Goal: Task Accomplishment & Management: Complete application form

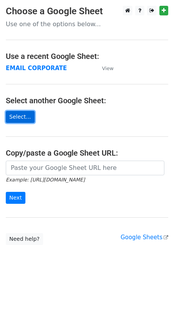
click at [15, 117] on link "Select..." at bounding box center [20, 117] width 29 height 12
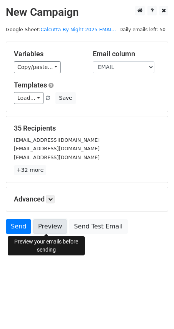
click at [43, 223] on link "Preview" at bounding box center [50, 226] width 34 height 15
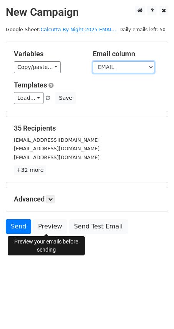
click at [132, 68] on select "EMAIL Participant 1 Participnat 2" at bounding box center [124, 67] width 62 height 12
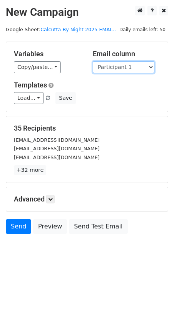
click at [93, 61] on select "EMAIL Participant 1 Participnat 2" at bounding box center [124, 67] width 62 height 12
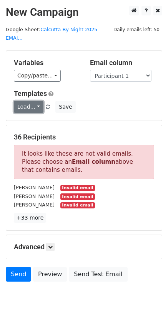
click at [37, 101] on link "Load..." at bounding box center [29, 107] width 30 height 12
click at [36, 101] on link "Load..." at bounding box center [29, 107] width 30 height 12
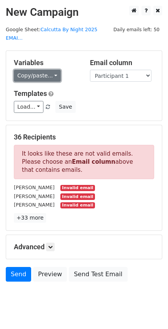
click at [47, 70] on link "Copy/paste..." at bounding box center [37, 76] width 47 height 12
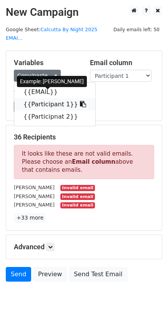
click at [47, 98] on link "{{Participant 1}}" at bounding box center [54, 104] width 81 height 12
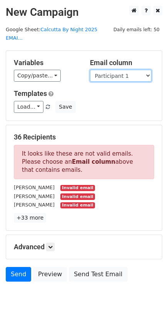
click at [115, 70] on select "EMAIL Participant 1 Participnat 2" at bounding box center [121, 76] width 62 height 12
select select "Participnat 2"
click at [90, 70] on select "EMAIL Participant 1 Participnat 2" at bounding box center [121, 76] width 62 height 12
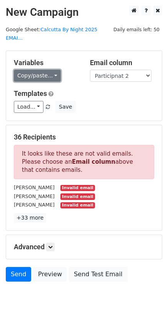
click at [45, 71] on link "Copy/paste..." at bounding box center [37, 76] width 47 height 12
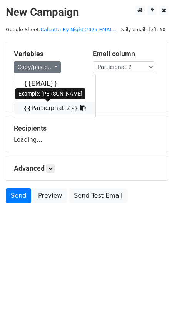
click at [80, 106] on icon at bounding box center [83, 108] width 6 height 6
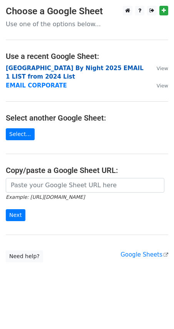
click at [116, 65] on strong "[GEOGRAPHIC_DATA] By Night 2025 EMAIL 1 LIST from 2024 List" at bounding box center [75, 73] width 138 height 16
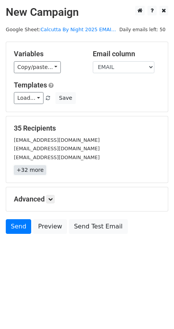
click at [29, 167] on link "+32 more" at bounding box center [30, 170] width 32 height 10
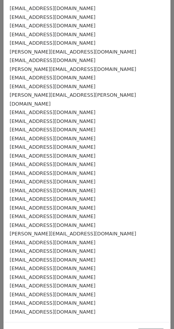
scroll to position [44, 0]
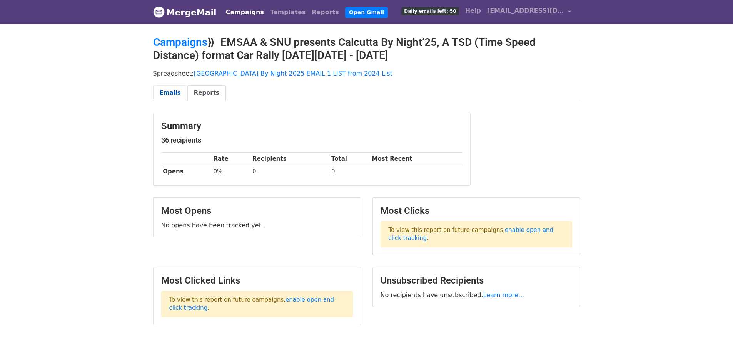
click at [165, 87] on link "Emails" at bounding box center [170, 93] width 34 height 16
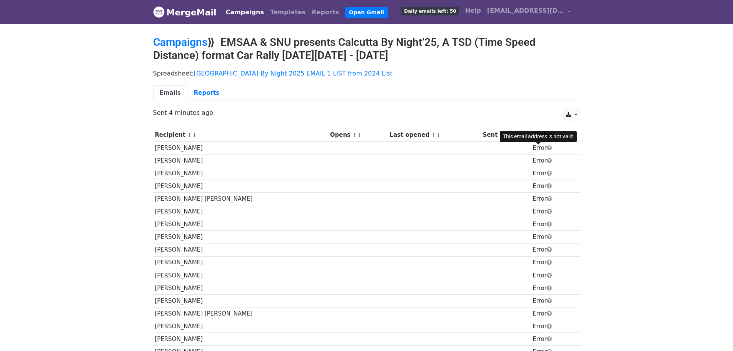
click at [547, 147] on span at bounding box center [549, 148] width 5 height 6
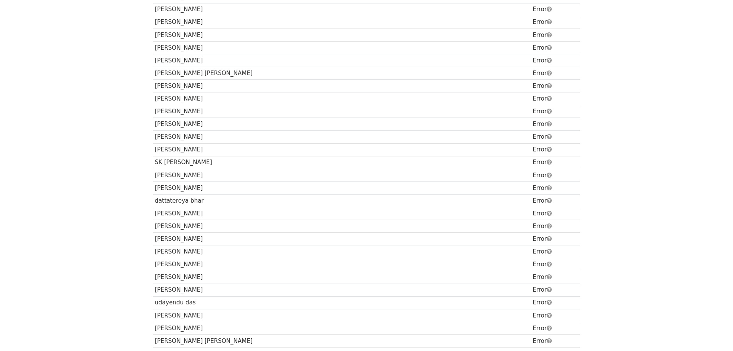
scroll to position [164, 0]
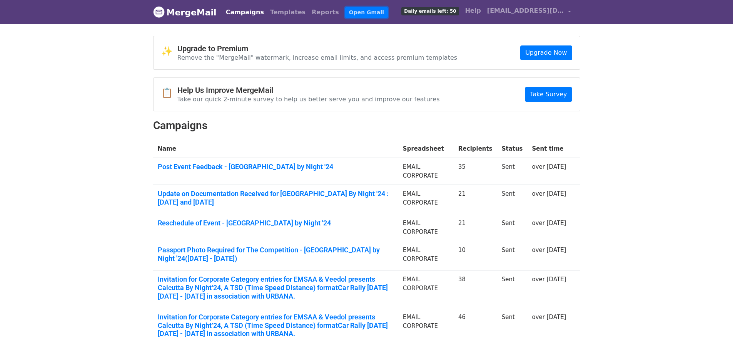
click at [345, 12] on link "Open Gmail" at bounding box center [366, 12] width 43 height 11
click at [274, 14] on link "Templates" at bounding box center [288, 12] width 42 height 15
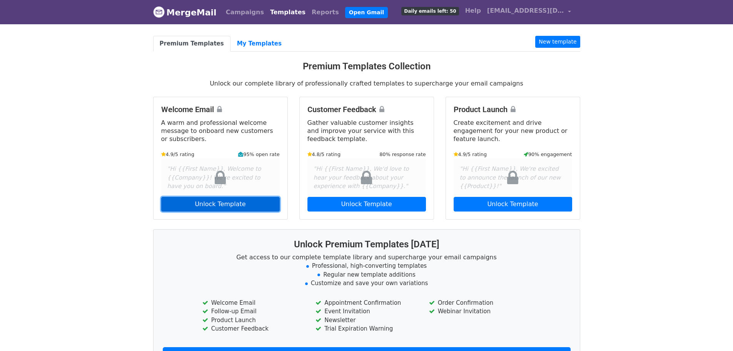
click at [221, 207] on link "Unlock Template" at bounding box center [220, 204] width 119 height 15
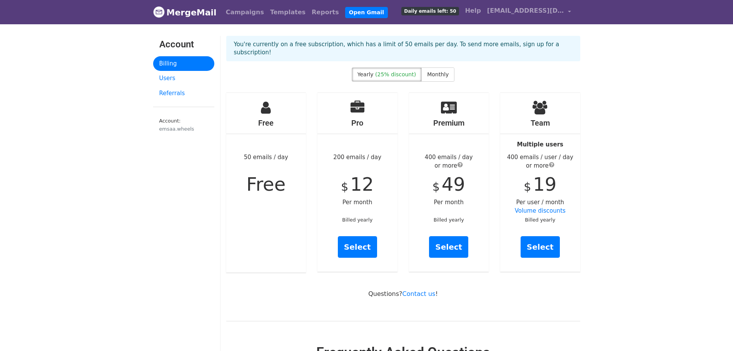
click at [444, 12] on span "Daily emails left: 50" at bounding box center [429, 11] width 57 height 8
click at [236, 13] on link "Campaigns" at bounding box center [245, 12] width 44 height 15
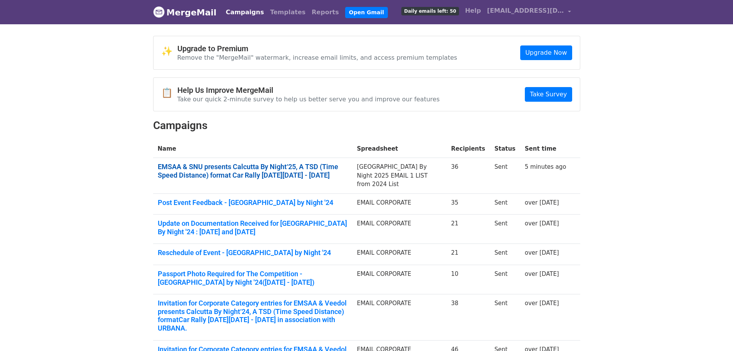
click at [292, 173] on link "EMSAA & SNU presents Calcutta By Night‘25, A TSD (Time Speed Distance) format C…" at bounding box center [253, 170] width 190 height 17
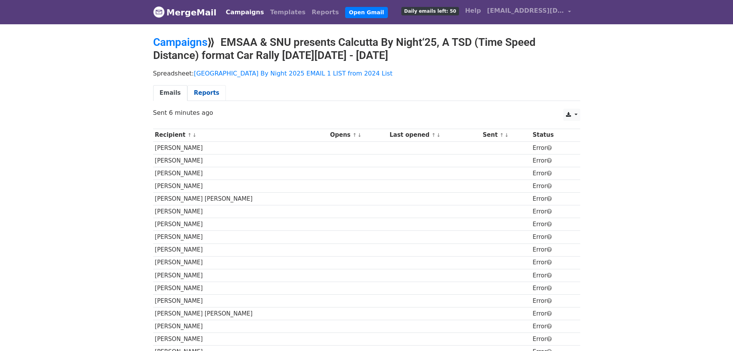
click at [196, 93] on link "Reports" at bounding box center [206, 93] width 38 height 16
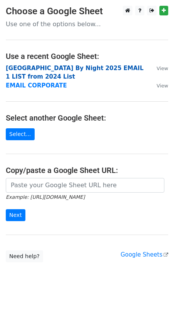
click at [61, 68] on strong "[GEOGRAPHIC_DATA] By Night 2025 EMAIL 1 LIST from 2024 List" at bounding box center [75, 73] width 138 height 16
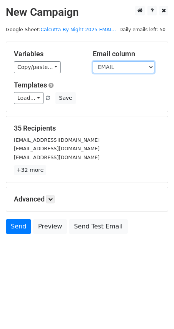
click at [121, 67] on select "EMAIL Participant 1 Participnat 2" at bounding box center [124, 67] width 62 height 12
click at [93, 61] on select "EMAIL Participant 1 Participnat 2" at bounding box center [124, 67] width 62 height 12
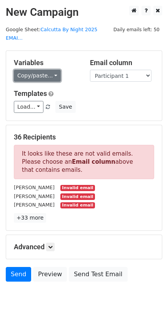
click at [45, 70] on link "Copy/paste..." at bounding box center [37, 76] width 47 height 12
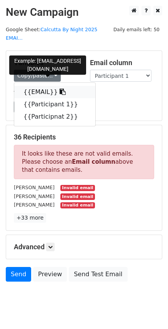
click at [48, 86] on link "{{EMAIL}}" at bounding box center [54, 92] width 81 height 12
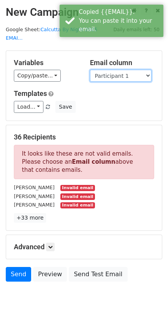
click at [119, 70] on select "EMAIL Participant 1 Participnat 2" at bounding box center [121, 76] width 62 height 12
select select "EMAIL"
click at [90, 70] on select "EMAIL Participant 1 Participnat 2" at bounding box center [121, 76] width 62 height 12
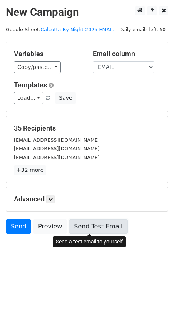
click at [92, 225] on link "Send Test Email" at bounding box center [98, 226] width 58 height 15
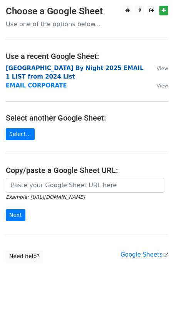
click at [46, 67] on strong "Calcutta By Night 2025 EMAIL 1 LIST from 2024 List" at bounding box center [75, 73] width 138 height 16
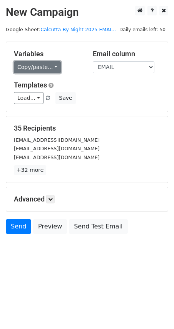
click at [45, 68] on link "Copy/paste..." at bounding box center [37, 67] width 47 height 12
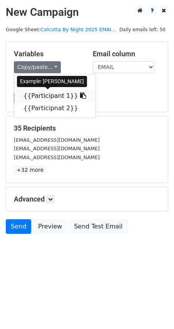
click at [50, 97] on link "{{Participant 1}}" at bounding box center [54, 96] width 81 height 12
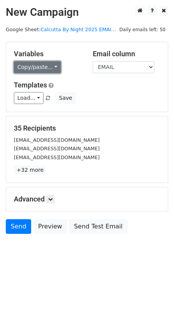
click at [41, 68] on link "Copy/paste..." at bounding box center [37, 67] width 47 height 12
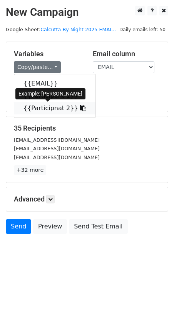
click at [80, 108] on icon at bounding box center [83, 108] width 6 height 6
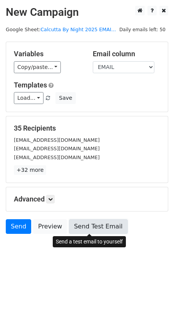
click at [84, 226] on link "Send Test Email" at bounding box center [98, 226] width 58 height 15
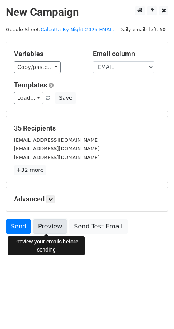
click at [47, 229] on link "Preview" at bounding box center [50, 226] width 34 height 15
click at [42, 225] on link "Preview" at bounding box center [50, 226] width 34 height 15
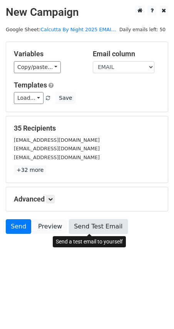
click at [87, 226] on link "Send Test Email" at bounding box center [98, 226] width 58 height 15
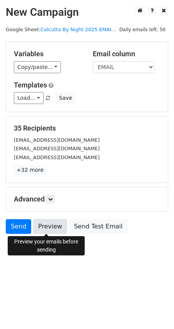
click at [53, 229] on link "Preview" at bounding box center [50, 226] width 34 height 15
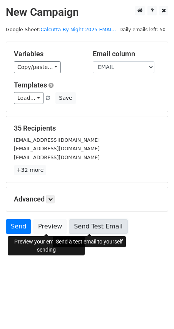
click at [90, 226] on link "Send Test Email" at bounding box center [98, 226] width 58 height 15
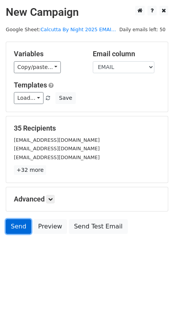
click at [20, 226] on link "Send" at bounding box center [18, 226] width 25 height 15
click at [50, 201] on icon at bounding box center [50, 199] width 5 height 5
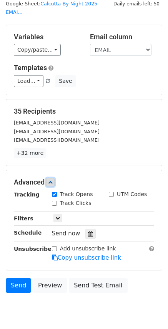
scroll to position [38, 0]
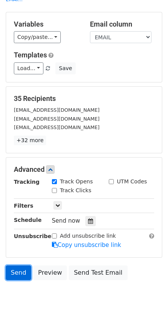
click at [18, 265] on link "Send" at bounding box center [18, 272] width 25 height 15
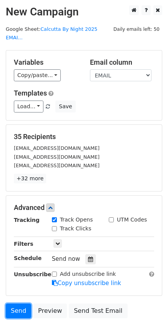
scroll to position [0, 0]
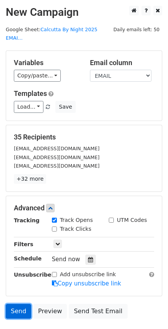
click at [17, 304] on link "Send" at bounding box center [18, 311] width 25 height 15
click at [55, 226] on input "Track Clicks" at bounding box center [54, 228] width 5 height 5
checkbox input "true"
click at [73, 256] on span "Send now" at bounding box center [66, 259] width 28 height 7
click at [88, 257] on icon at bounding box center [90, 259] width 5 height 5
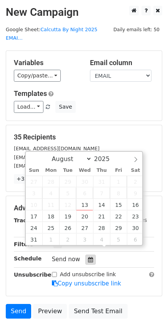
click at [88, 257] on icon at bounding box center [90, 259] width 5 height 5
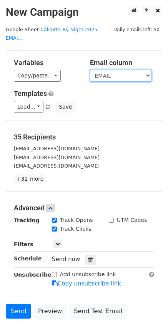
click at [115, 70] on select "EMAIL Participant 1 Participnat 2" at bounding box center [121, 76] width 62 height 12
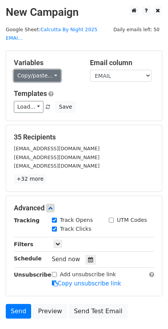
click at [43, 70] on link "Copy/paste..." at bounding box center [37, 76] width 47 height 12
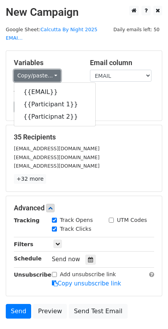
click at [43, 70] on link "Copy/paste..." at bounding box center [37, 76] width 47 height 12
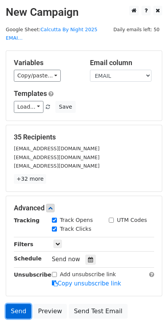
click at [21, 304] on link "Send" at bounding box center [18, 311] width 25 height 15
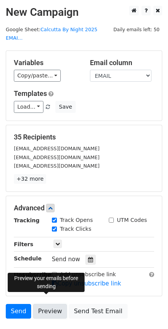
click at [46, 304] on link "Preview" at bounding box center [50, 311] width 34 height 15
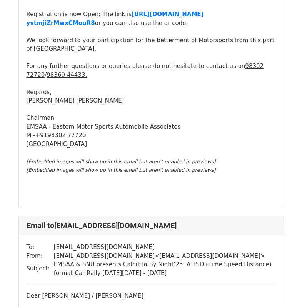
scroll to position [1231, 0]
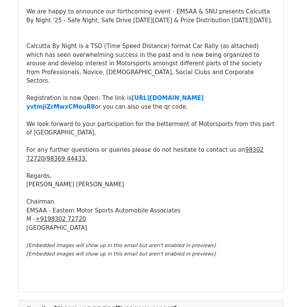
scroll to position [231, 0]
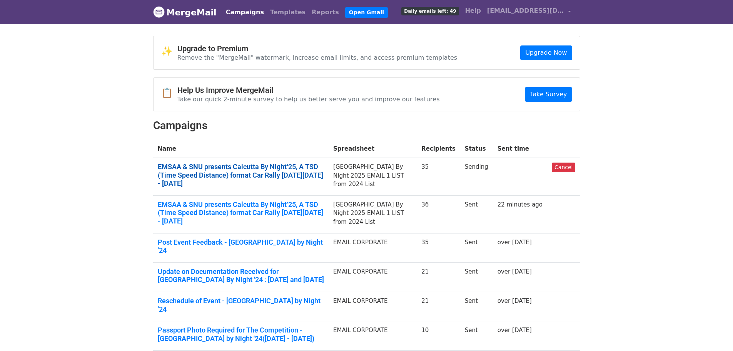
click at [232, 169] on link "EMSAA & SNU presents Calcutta By Night‘25, A TSD (Time Speed Distance) format C…" at bounding box center [241, 174] width 167 height 25
